Goal: Information Seeking & Learning: Learn about a topic

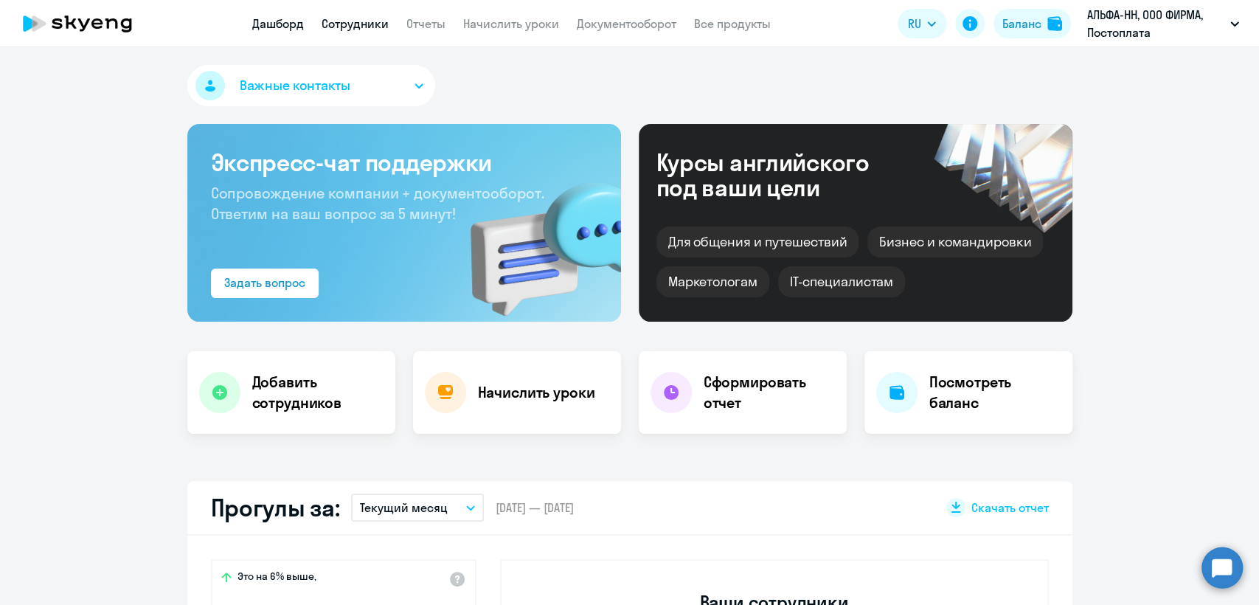
click at [360, 23] on link "Сотрудники" at bounding box center [355, 23] width 67 height 15
select select "30"
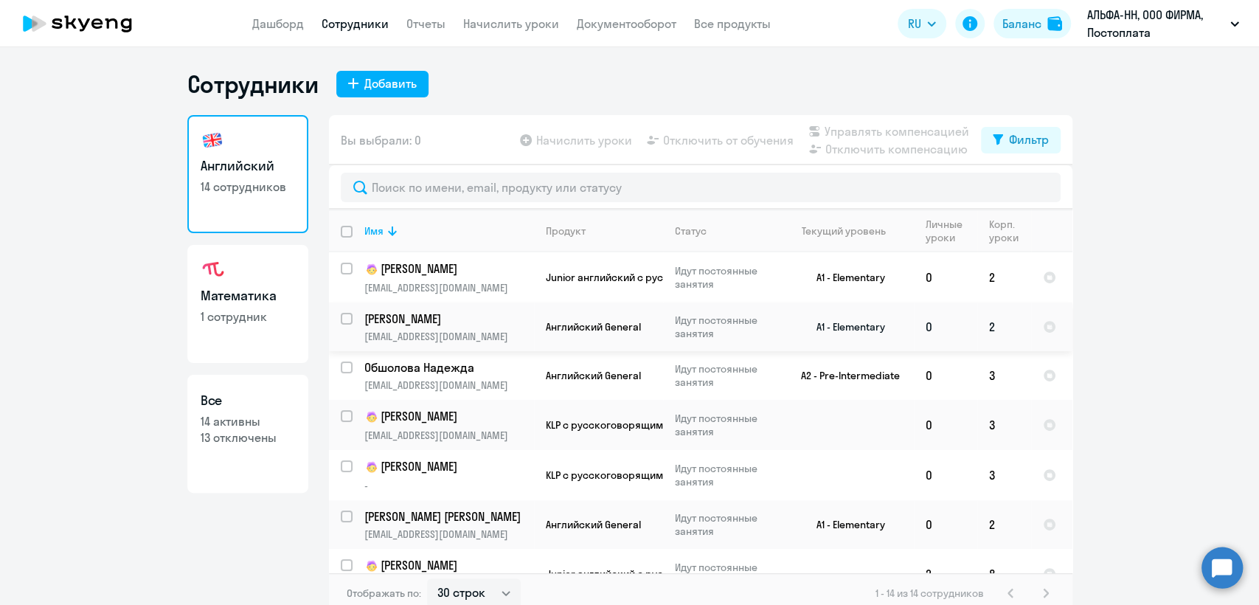
click at [484, 330] on p "diablo612@mail.ru" at bounding box center [448, 336] width 169 height 13
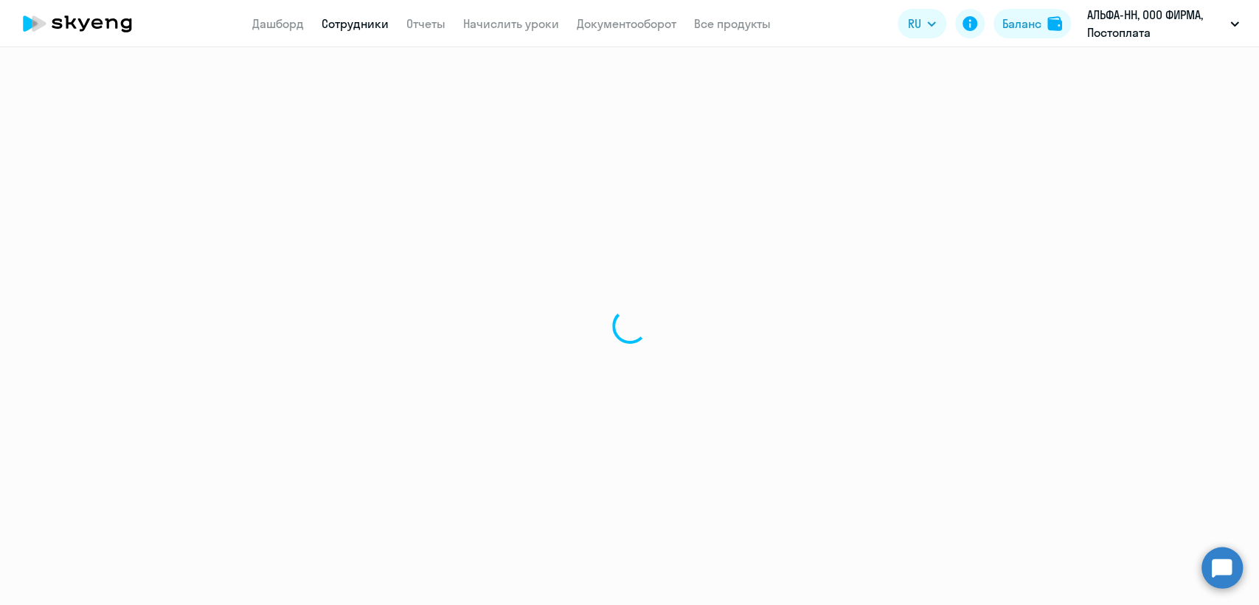
select select "english"
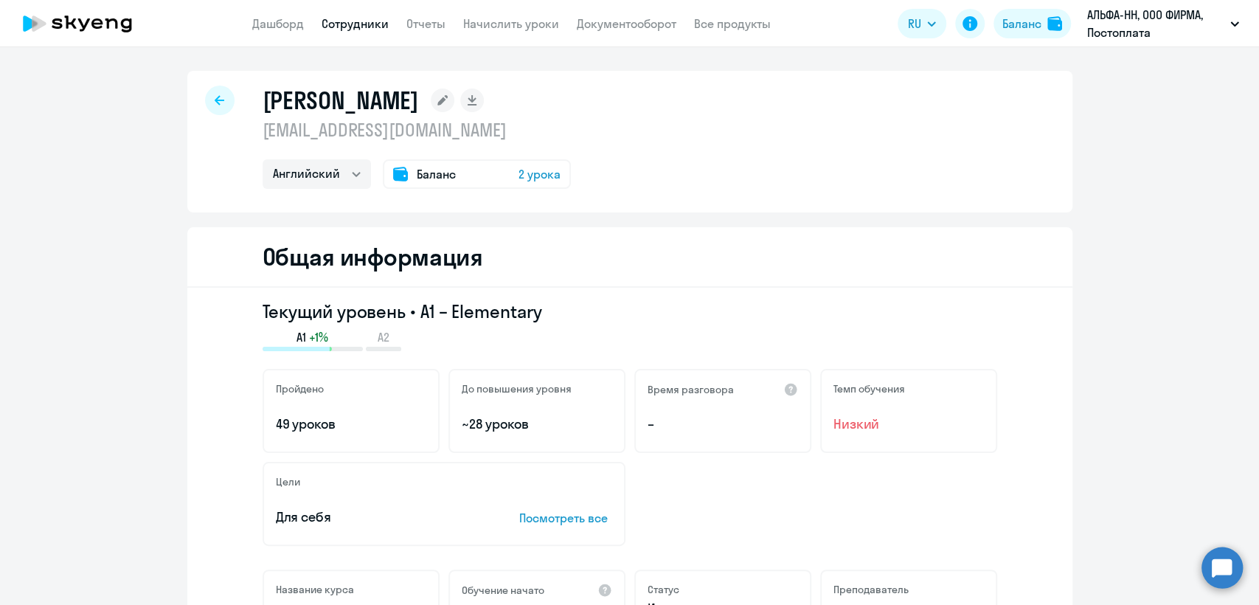
click at [337, 29] on link "Сотрудники" at bounding box center [355, 23] width 67 height 15
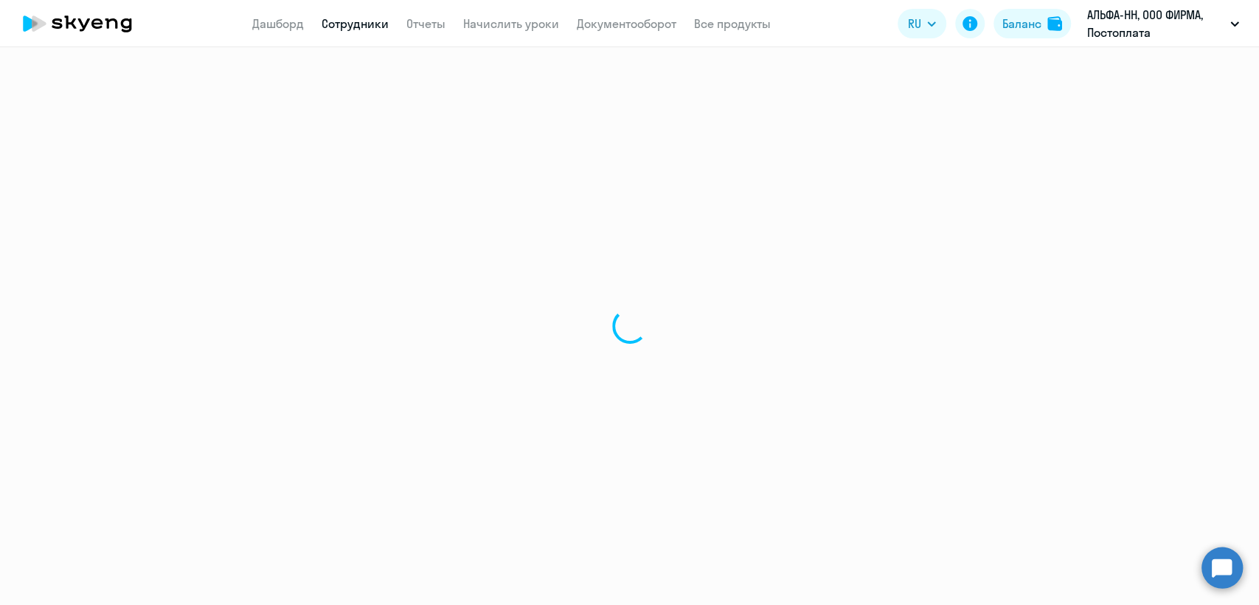
select select "30"
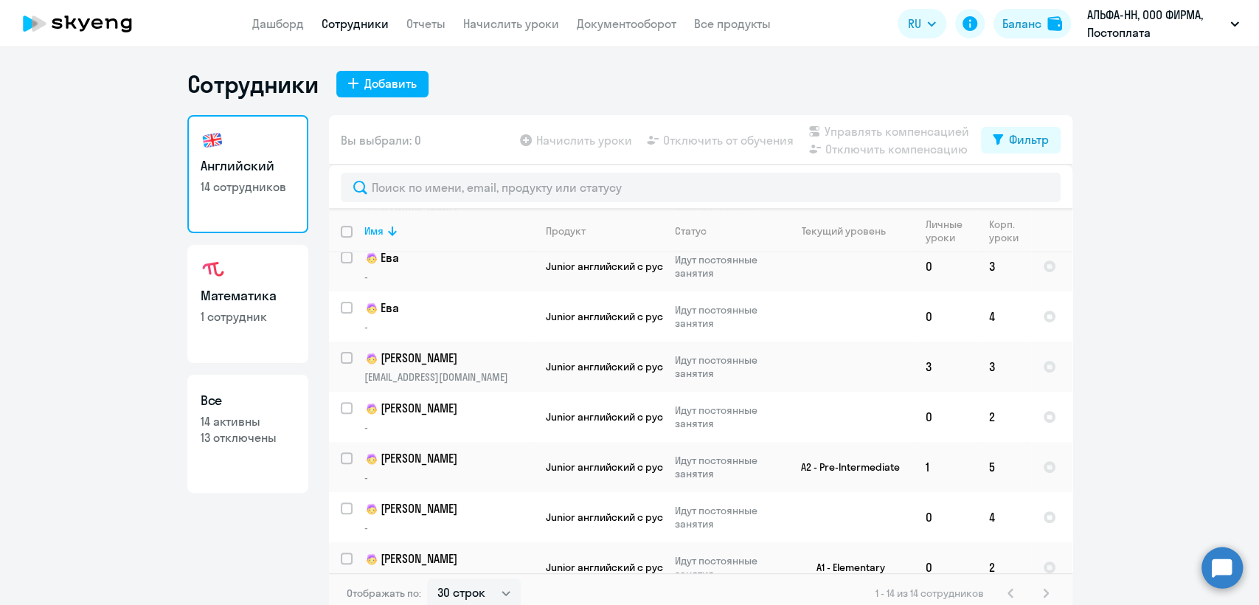
scroll to position [367, 0]
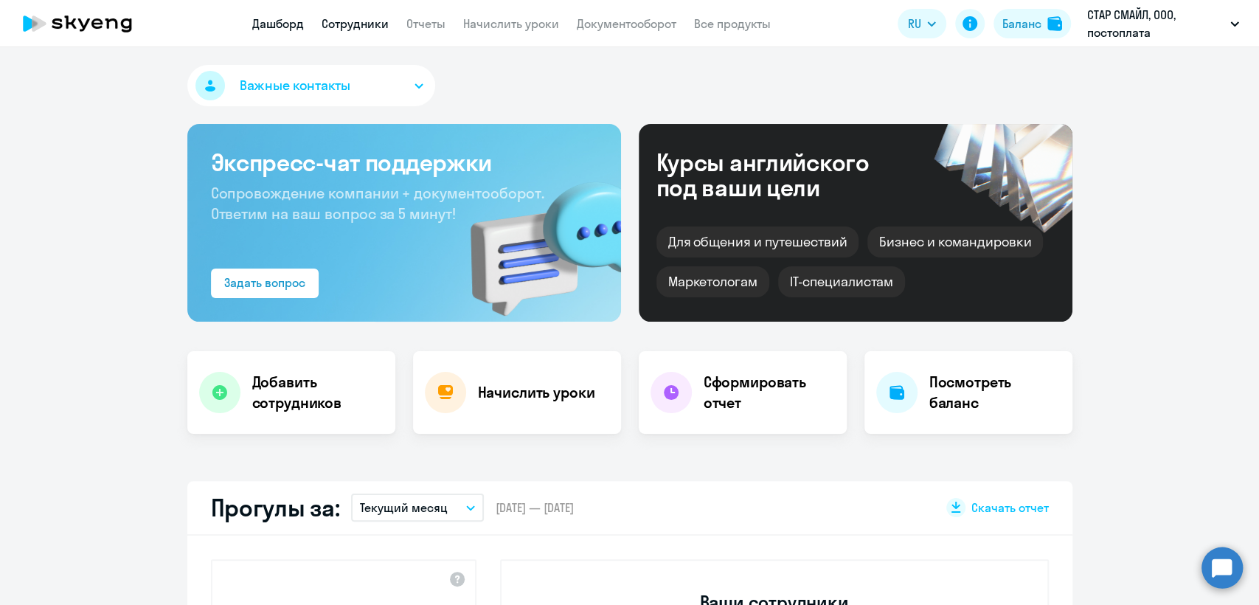
drag, startPoint x: 0, startPoint y: 0, endPoint x: 360, endPoint y: 29, distance: 361.1
click at [360, 29] on link "Сотрудники" at bounding box center [355, 23] width 67 height 15
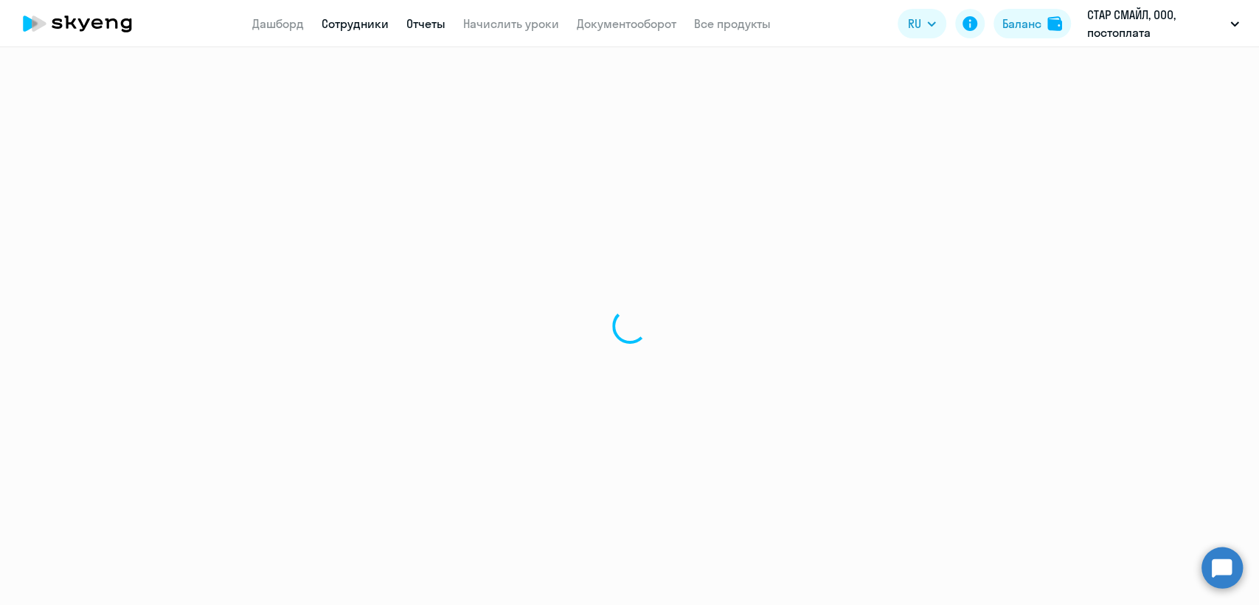
select select "30"
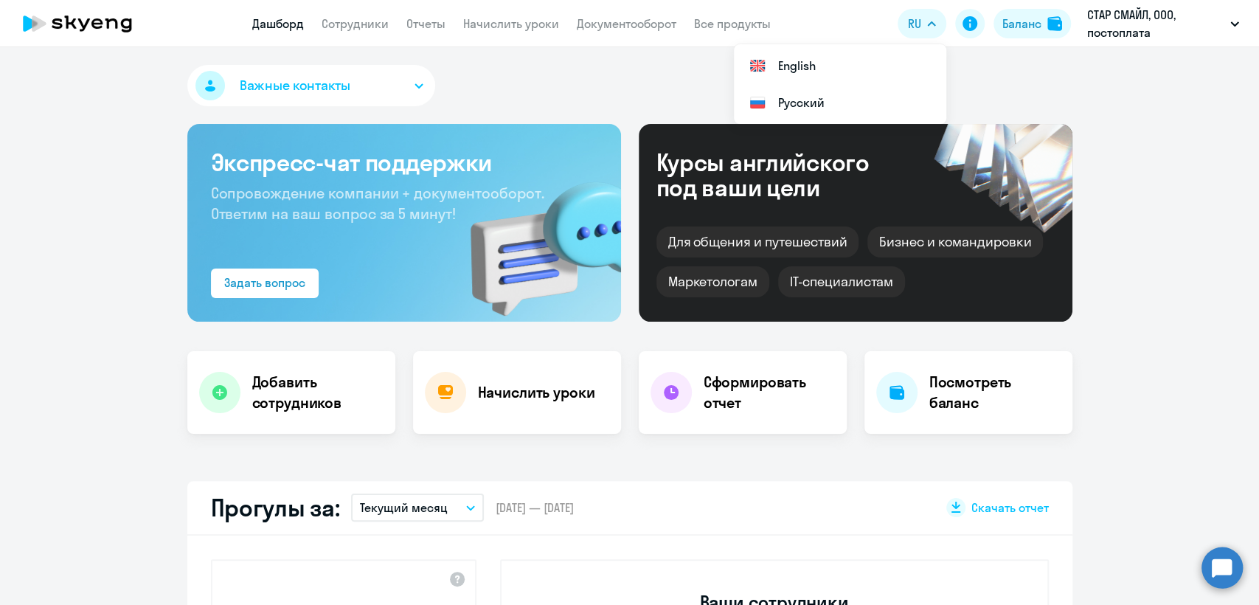
select select "30"
